Goal: Task Accomplishment & Management: Complete application form

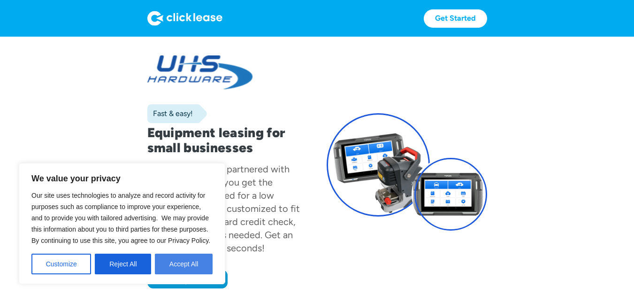
click at [172, 264] on button "Accept All" at bounding box center [184, 263] width 58 height 21
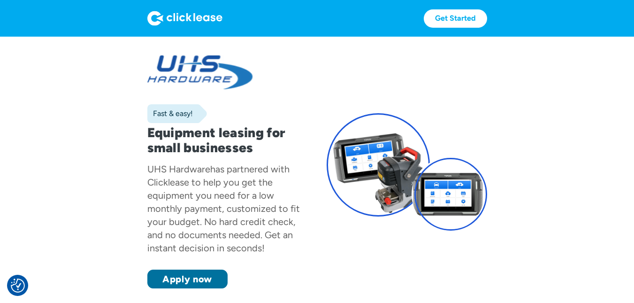
click at [178, 280] on link "Apply now" at bounding box center [187, 278] width 80 height 19
